Goal: Find specific page/section

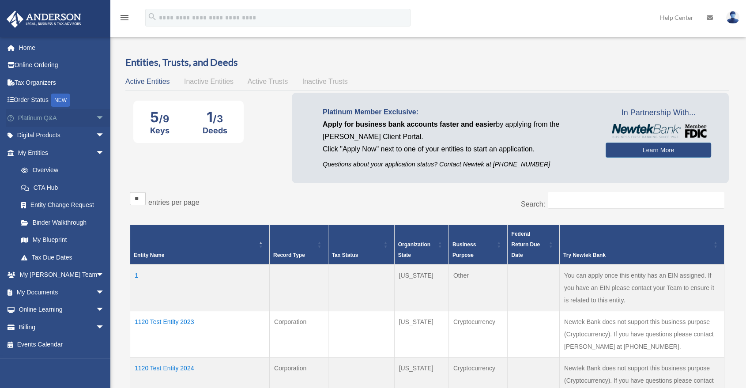
click at [96, 120] on span "arrow_drop_down" at bounding box center [105, 118] width 18 height 18
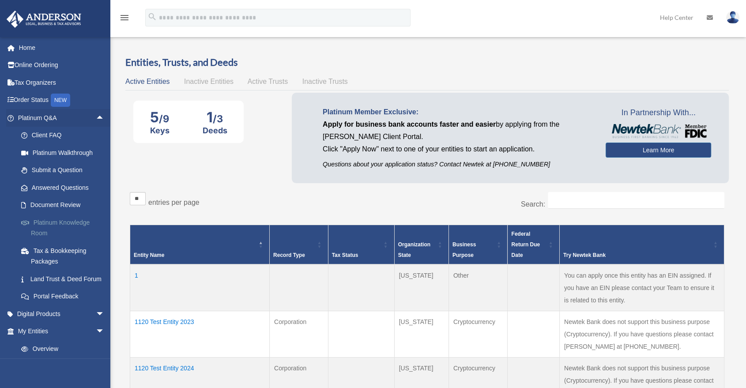
click at [67, 232] on link "Platinum Knowledge Room" at bounding box center [65, 228] width 106 height 28
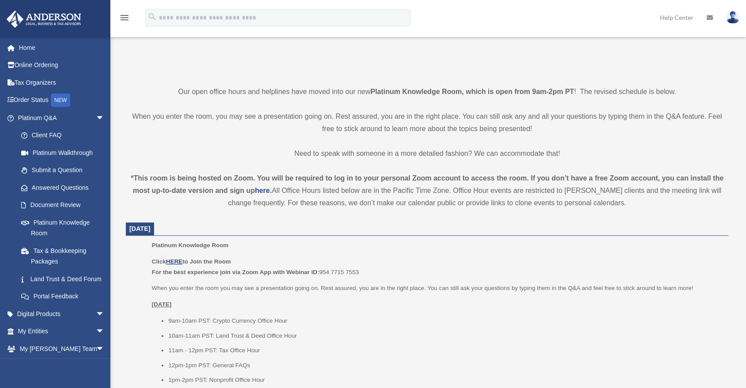
scroll to position [343, 0]
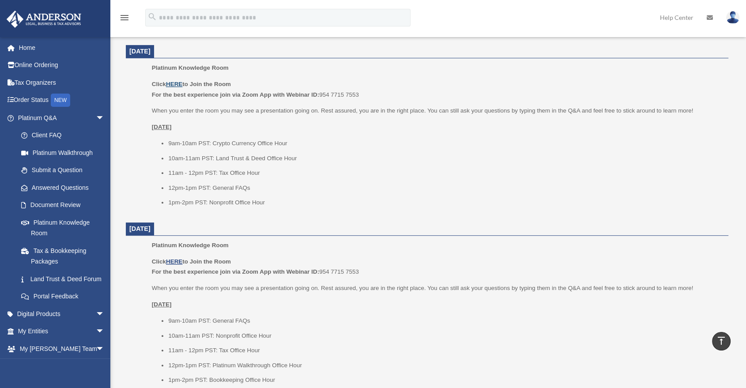
click at [171, 81] on u "HERE" at bounding box center [174, 84] width 16 height 7
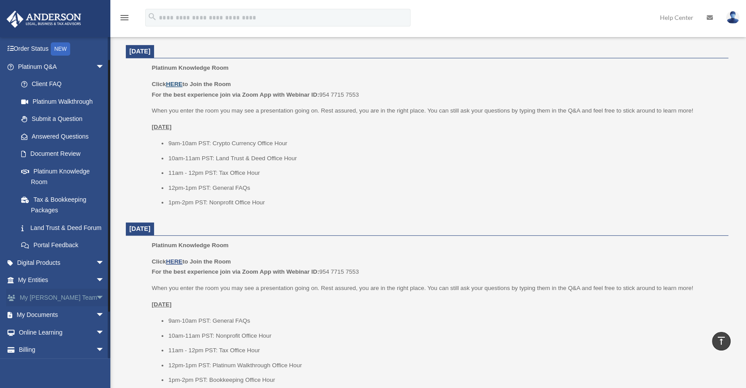
scroll to position [81, 0]
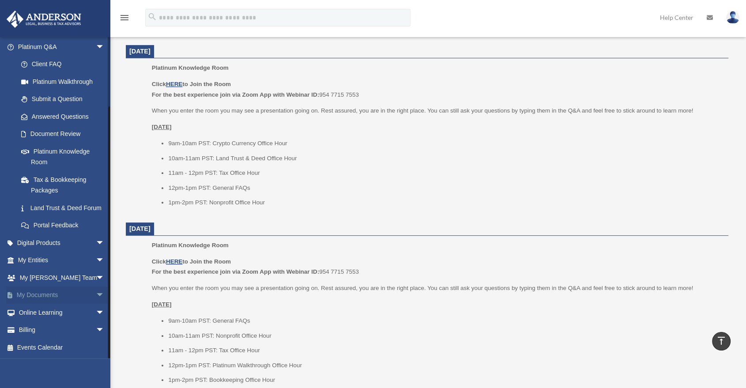
click at [96, 295] on span "arrow_drop_down" at bounding box center [105, 296] width 18 height 18
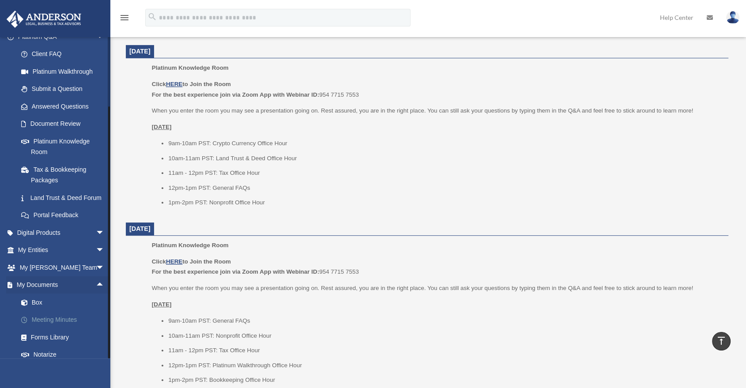
click at [71, 329] on link "Meeting Minutes" at bounding box center [65, 320] width 106 height 18
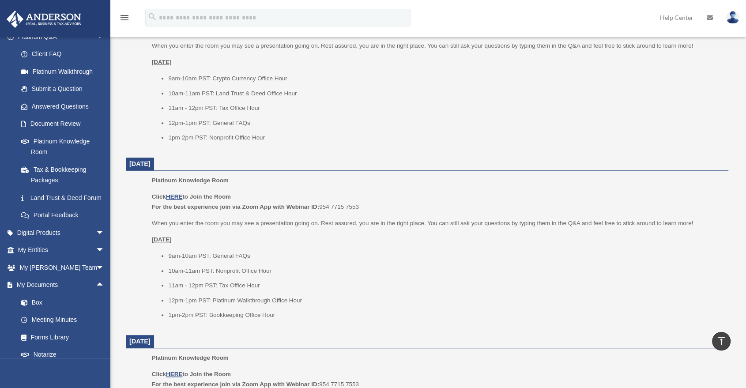
scroll to position [442, 0]
